Goal: Information Seeking & Learning: Learn about a topic

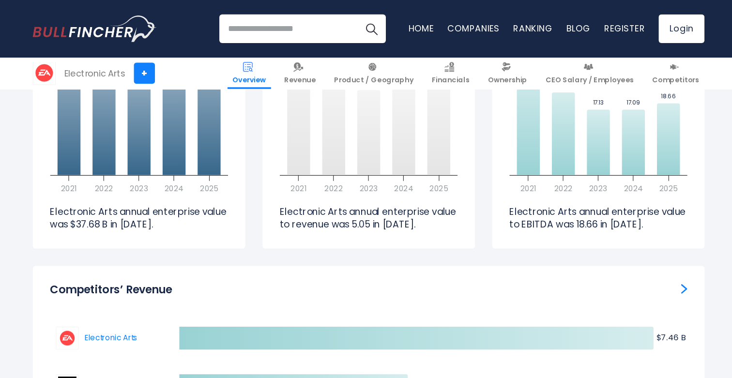
scroll to position [2891, 0]
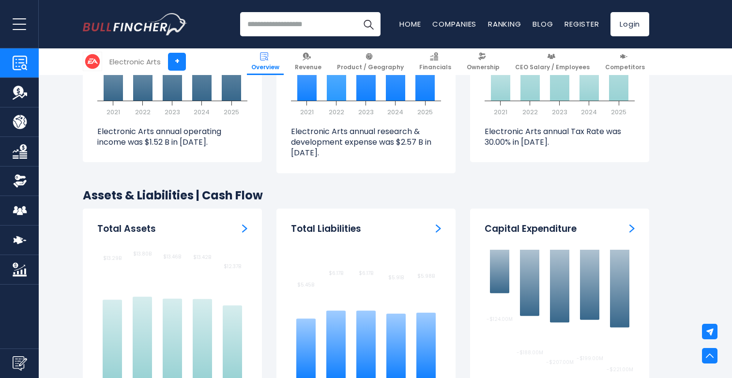
scroll to position [1586, 0]
